Goal: Information Seeking & Learning: Find specific fact

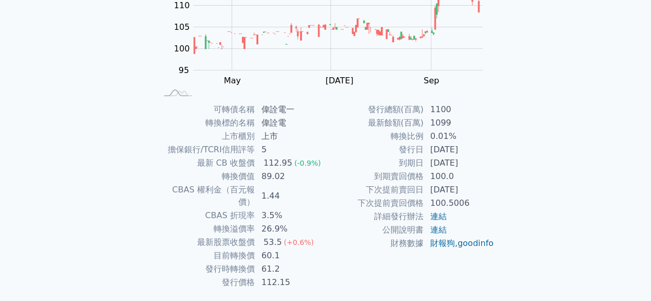
scroll to position [175, 0]
